Goal: Transaction & Acquisition: Purchase product/service

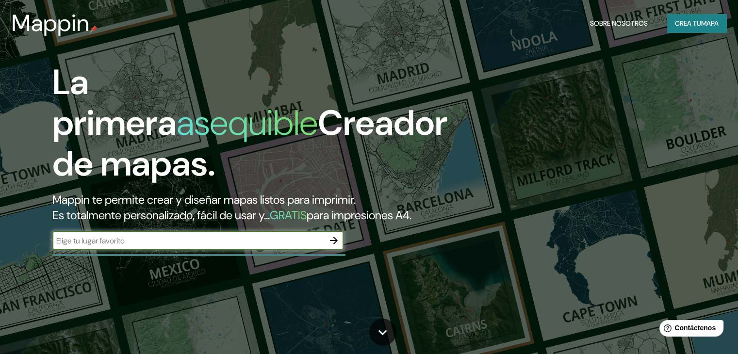
click at [252, 193] on font "Mappin te permite crear y diseñar mapas listos para imprimir." at bounding box center [203, 199] width 303 height 15
click at [217, 246] on input "text" at bounding box center [188, 240] width 272 height 11
type input "[GEOGRAPHIC_DATA]"
click at [332, 246] on icon "button" at bounding box center [334, 241] width 12 height 12
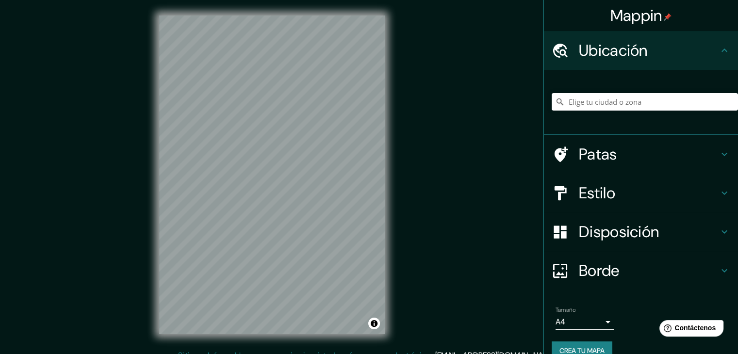
click at [595, 44] on font "Ubicación" at bounding box center [613, 50] width 69 height 20
click at [613, 102] on input "Elige tu ciudad o zona" at bounding box center [645, 101] width 186 height 17
paste input "Paucarpata, [GEOGRAPHIC_DATA], [GEOGRAPHIC_DATA]"
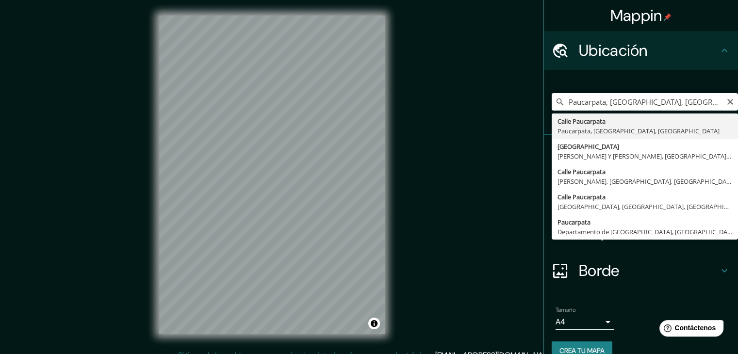
type input "Calle Paucarpata, [GEOGRAPHIC_DATA], [GEOGRAPHIC_DATA], [GEOGRAPHIC_DATA]"
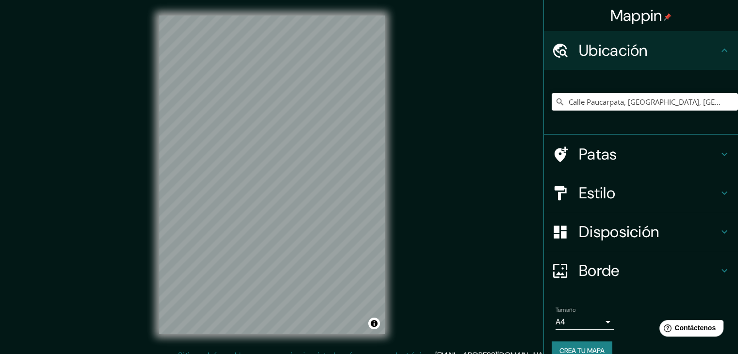
click at [628, 196] on h4 "Estilo" at bounding box center [649, 192] width 140 height 19
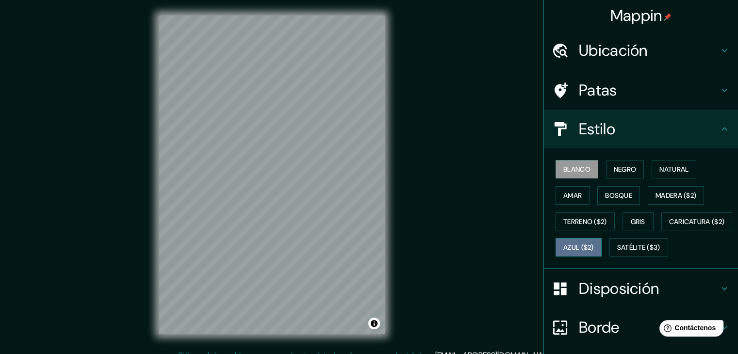
click at [601, 238] on button "Azul ($2)" at bounding box center [578, 247] width 46 height 18
